Goal: Find specific page/section: Find specific page/section

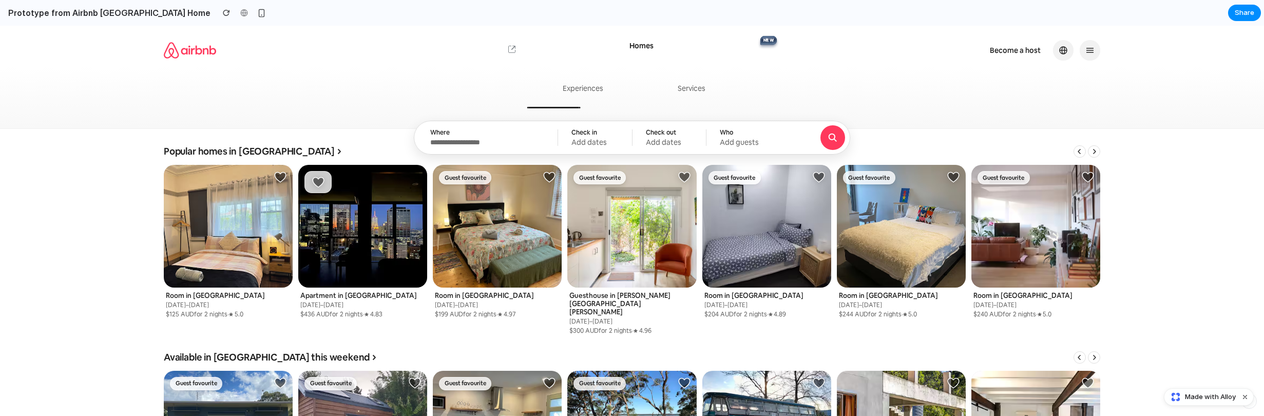
click at [49, 188] on div "Popular homes in Melbourne 7 of 8 items showing _ _ Room in Yarraville 19–21 De…" at bounding box center [632, 239] width 1264 height 189
